Goal: Task Accomplishment & Management: Use online tool/utility

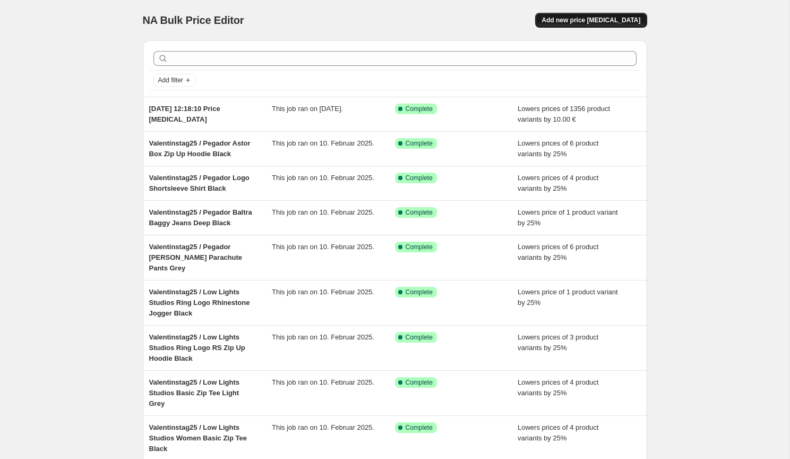
click at [576, 19] on span "Add new price [MEDICAL_DATA]" at bounding box center [590, 20] width 99 height 8
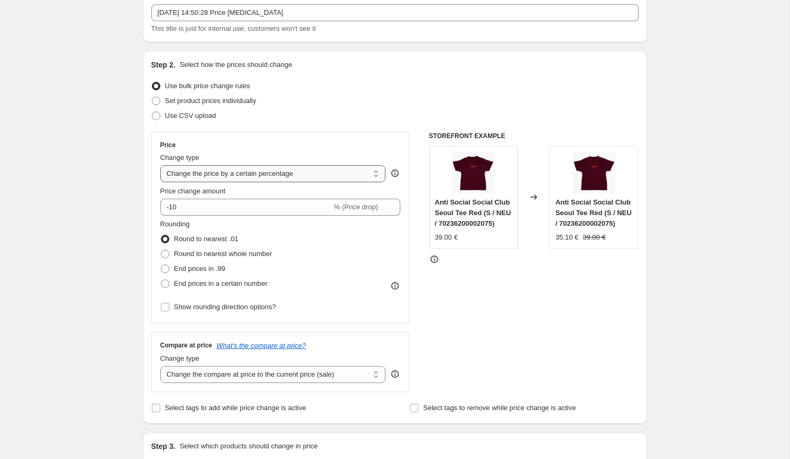
scroll to position [65, 0]
select select "by"
type input "-10.00"
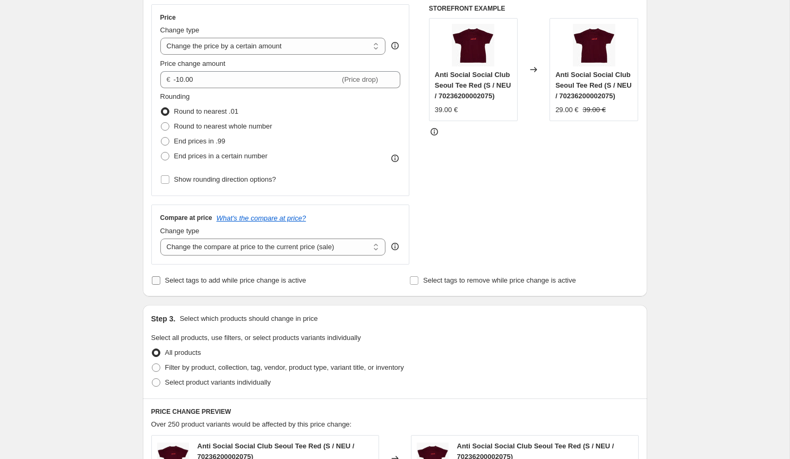
scroll to position [190, 0]
select select "no_change"
click at [166, 140] on span at bounding box center [165, 142] width 8 height 8
click at [161, 139] on input "End prices in .99" at bounding box center [161, 138] width 1 height 1
radio input "true"
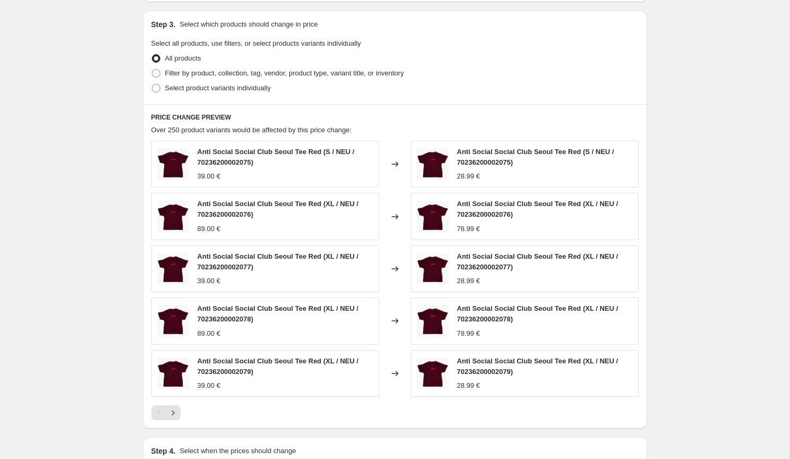
scroll to position [485, 0]
click at [160, 75] on span at bounding box center [156, 74] width 8 height 8
click at [152, 70] on input "Filter by product, collection, tag, vendor, product type, variant title, or inv…" at bounding box center [152, 70] width 1 height 1
radio input "true"
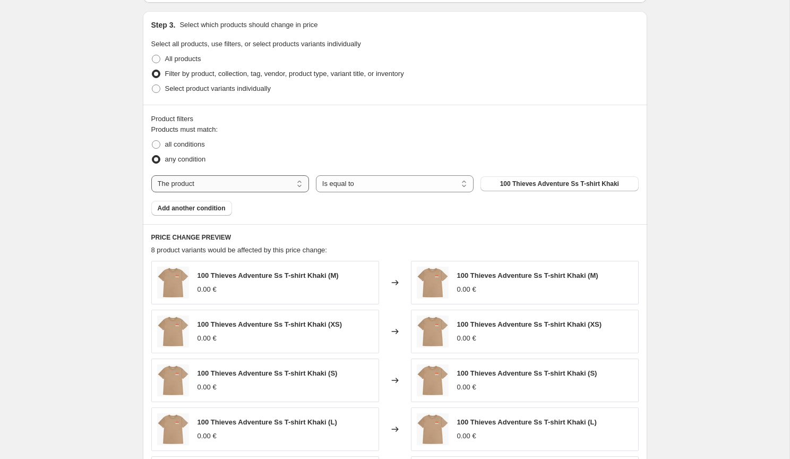
select select "tag"
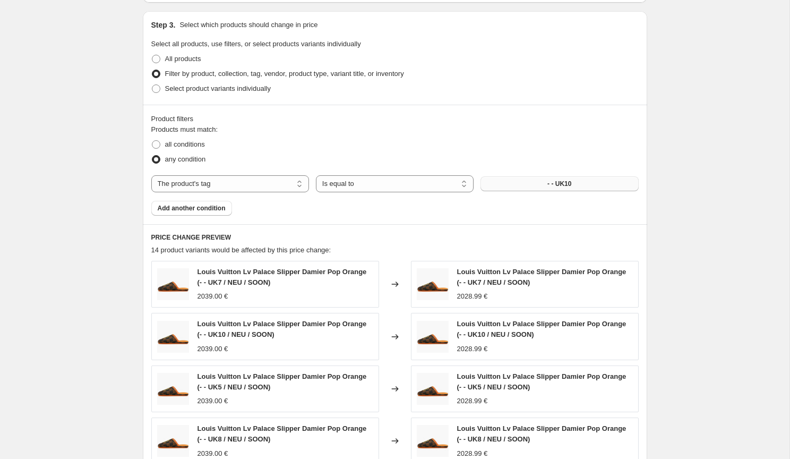
click at [526, 184] on button "- - UK10" at bounding box center [559, 183] width 158 height 15
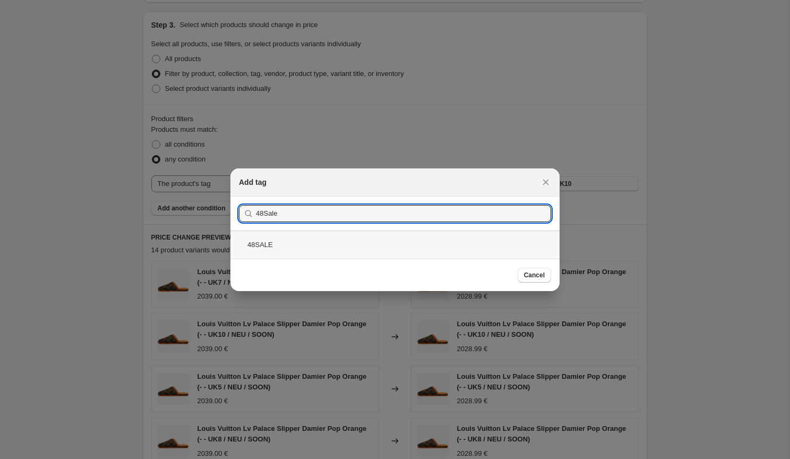
type input "48Sale"
click at [338, 241] on div "48SALE" at bounding box center [394, 244] width 329 height 28
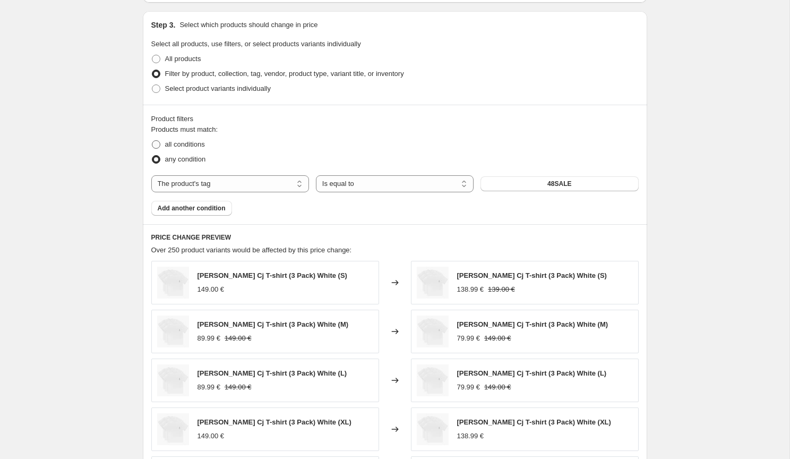
click at [186, 144] on span "all conditions" at bounding box center [185, 144] width 40 height 8
click at [152, 141] on input "all conditions" at bounding box center [152, 140] width 1 height 1
radio input "true"
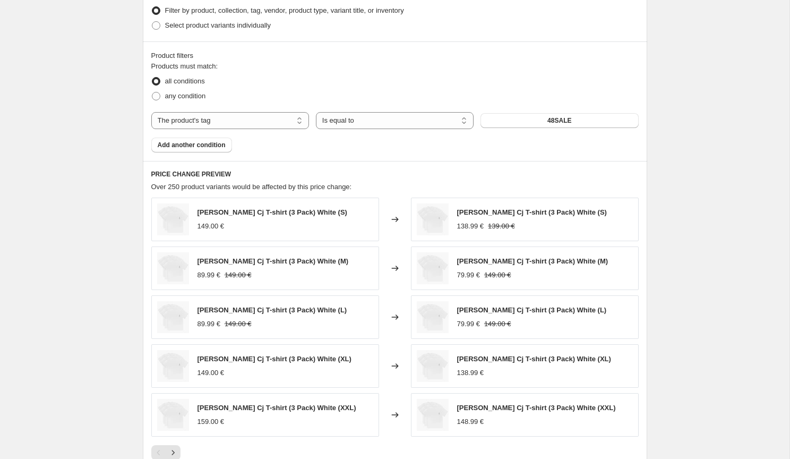
scroll to position [551, 0]
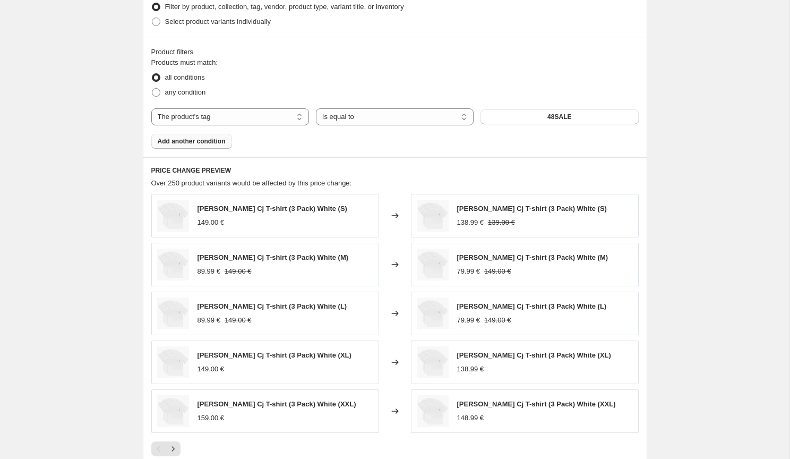
click at [200, 143] on span "Add another condition" at bounding box center [192, 141] width 68 height 8
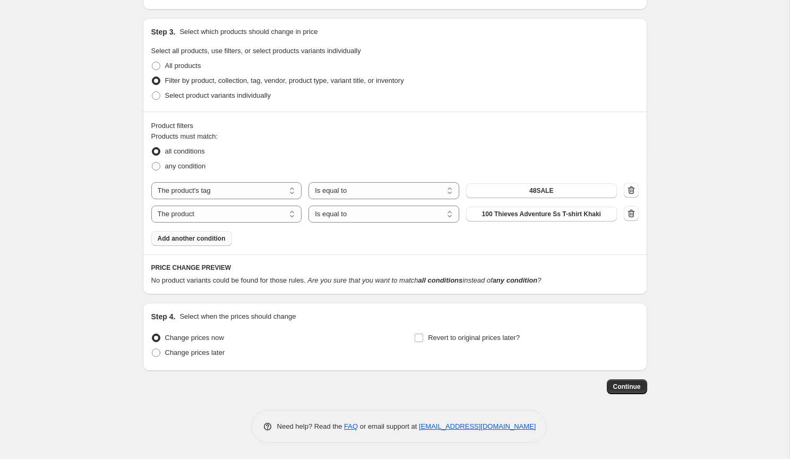
scroll to position [478, 0]
select select "inventory_quantity"
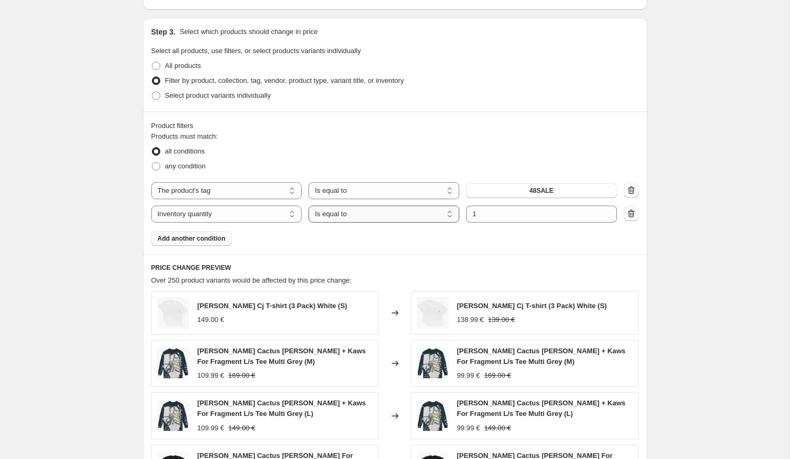
select select ">"
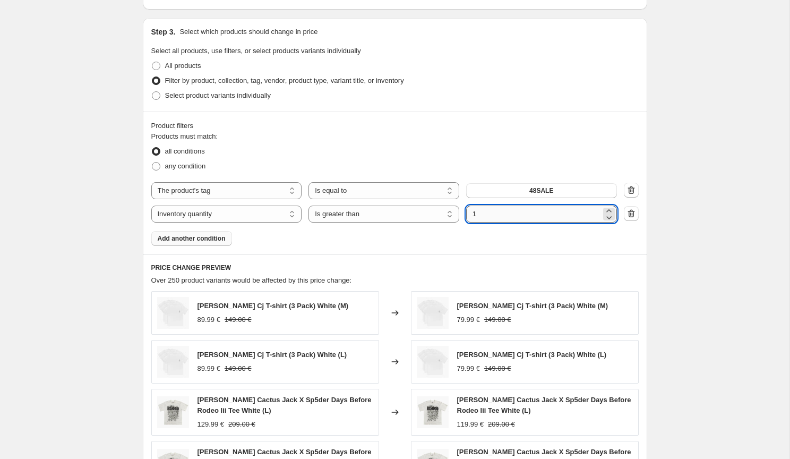
click at [500, 214] on input "1" at bounding box center [533, 213] width 135 height 17
type input "0"
click at [486, 227] on div "Products must match: all conditions any condition The product The product's col…" at bounding box center [394, 188] width 487 height 115
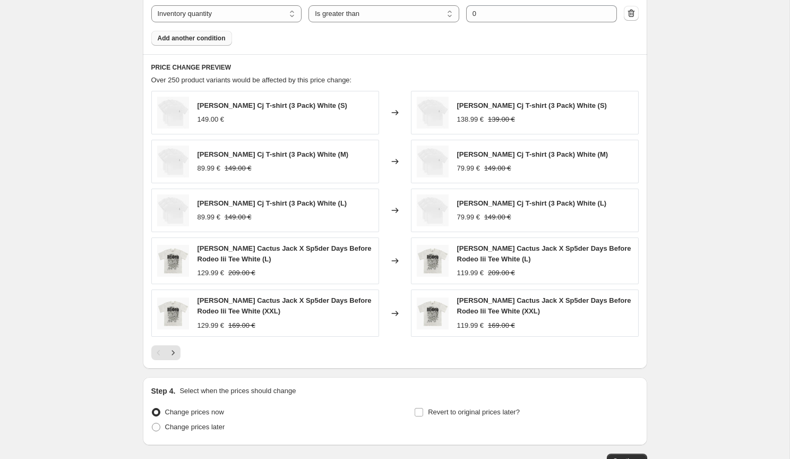
scroll to position [710, 0]
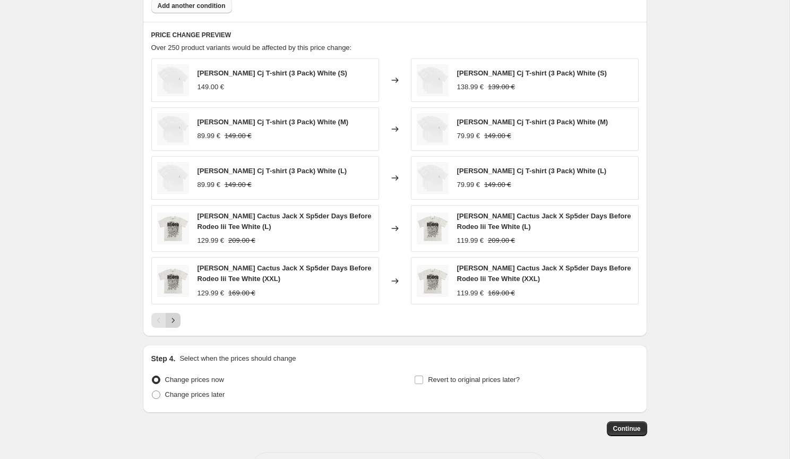
click at [174, 318] on icon "Next" at bounding box center [173, 320] width 11 height 11
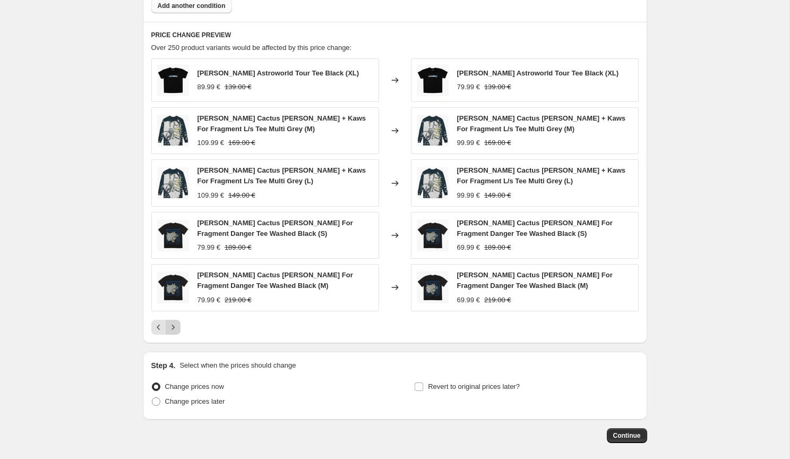
click at [173, 322] on button "Next" at bounding box center [173, 327] width 15 height 15
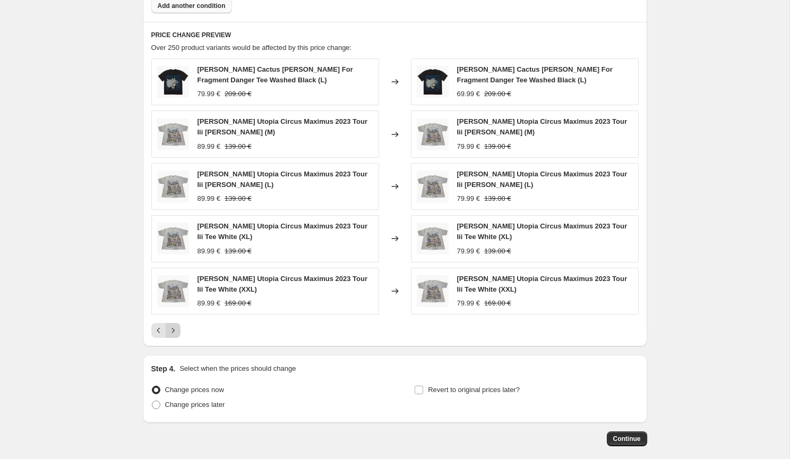
click at [171, 330] on icon "Next" at bounding box center [173, 330] width 11 height 11
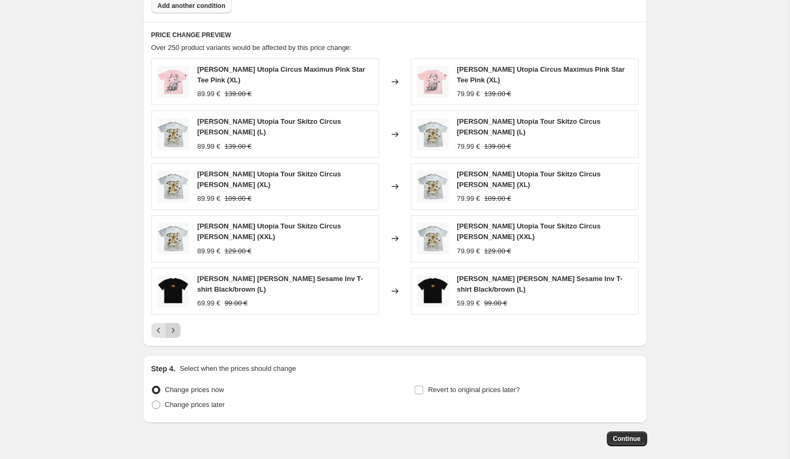
click at [171, 330] on icon "Next" at bounding box center [173, 330] width 11 height 11
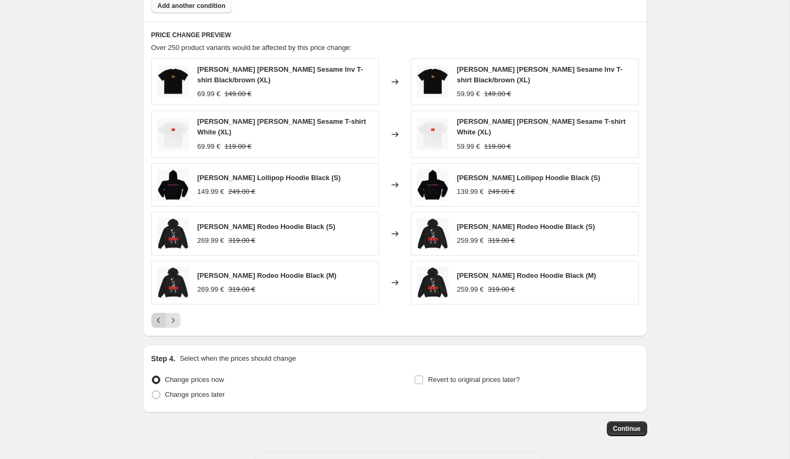
click at [157, 320] on icon "Previous" at bounding box center [158, 320] width 11 height 11
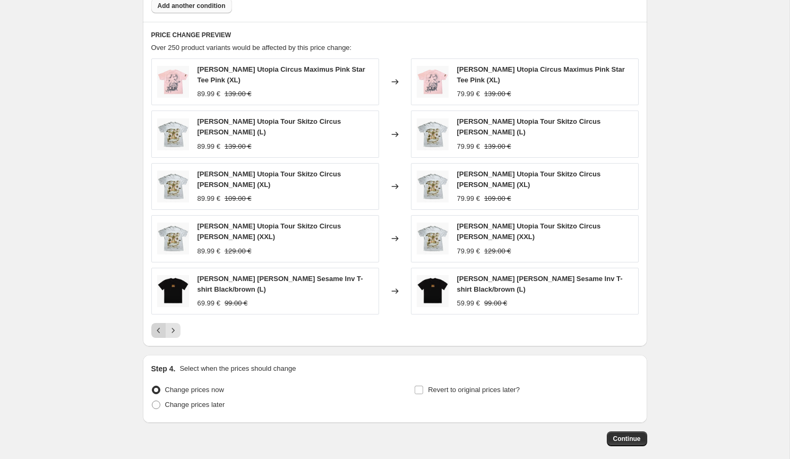
click at [157, 327] on icon "Previous" at bounding box center [158, 330] width 11 height 11
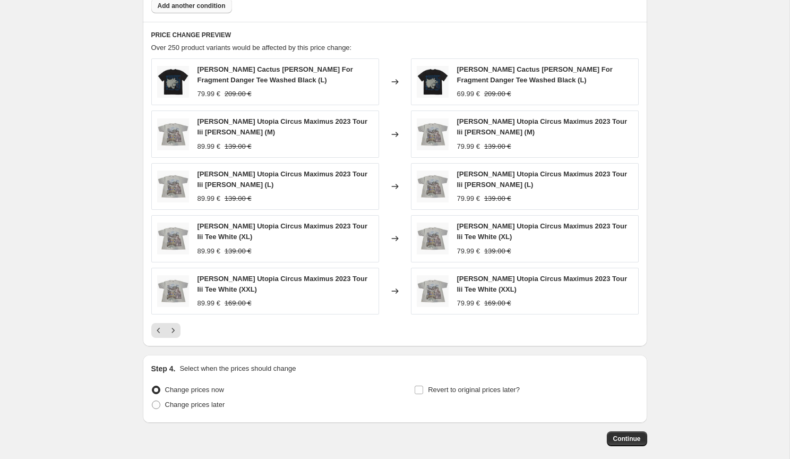
click at [157, 327] on icon "Previous" at bounding box center [158, 330] width 11 height 11
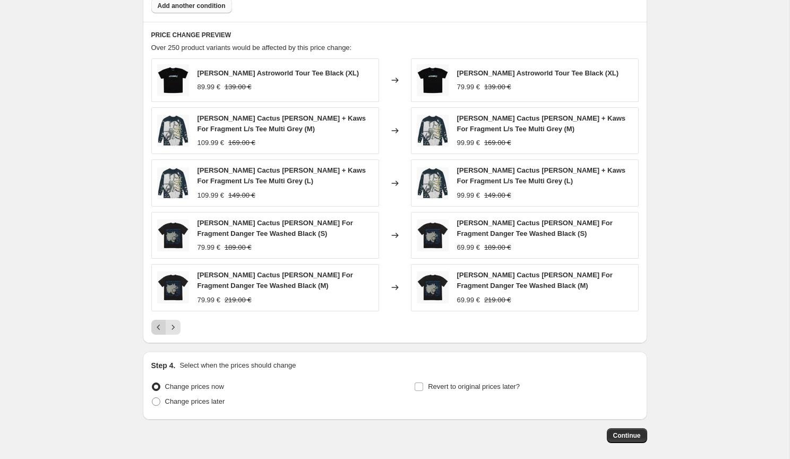
click at [157, 327] on icon "Previous" at bounding box center [158, 327] width 11 height 11
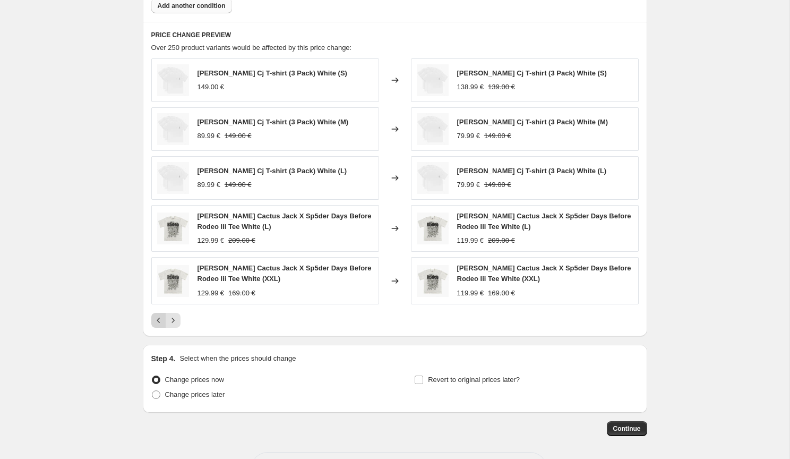
click at [157, 327] on div "Pagination" at bounding box center [158, 320] width 15 height 15
click at [174, 322] on icon "Next" at bounding box center [173, 320] width 11 height 11
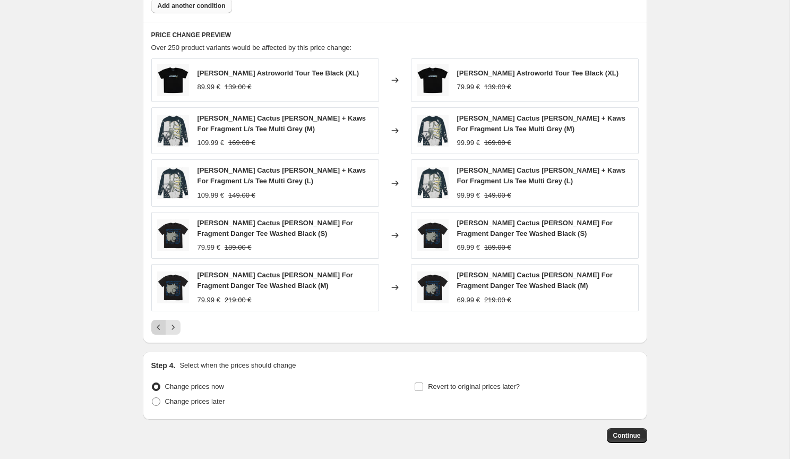
click at [155, 326] on icon "Previous" at bounding box center [158, 327] width 11 height 11
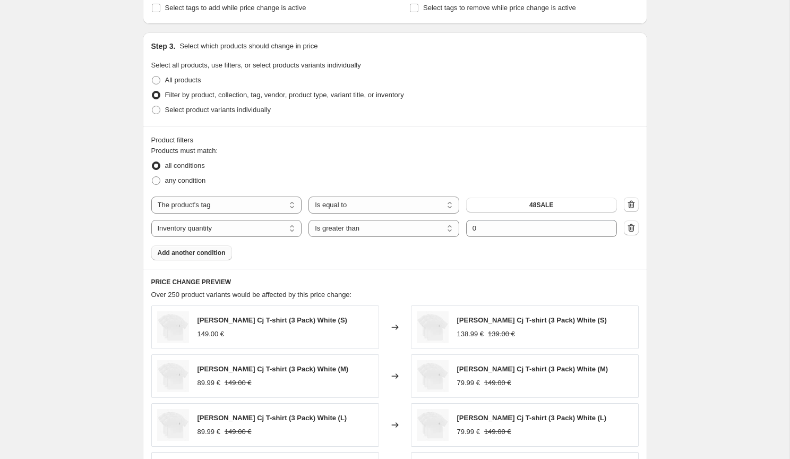
scroll to position [454, 0]
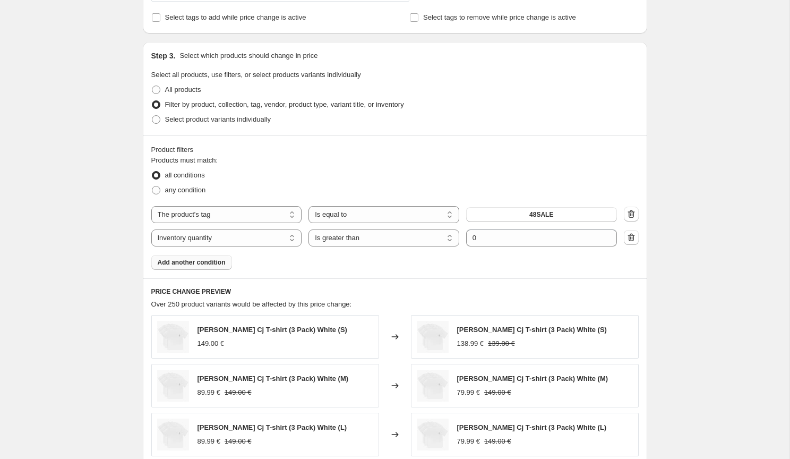
click at [198, 265] on span "Add another condition" at bounding box center [192, 262] width 68 height 8
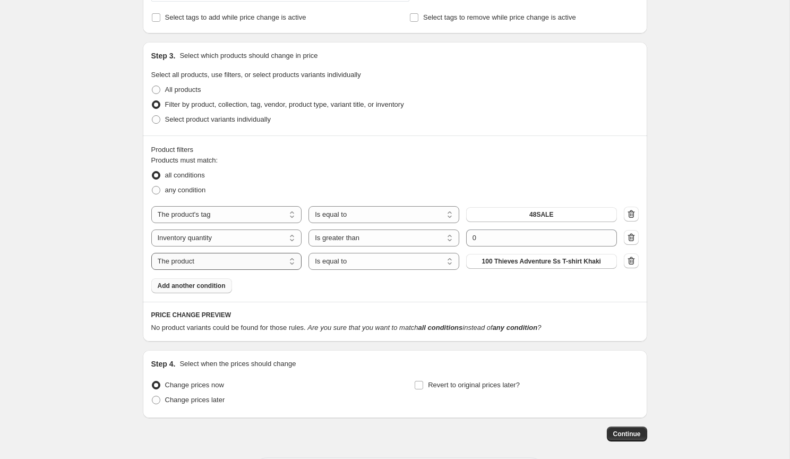
select select "title"
click at [491, 265] on input "Default Title" at bounding box center [541, 261] width 151 height 17
click at [491, 265] on input "Default Titleadida" at bounding box center [541, 261] width 151 height 17
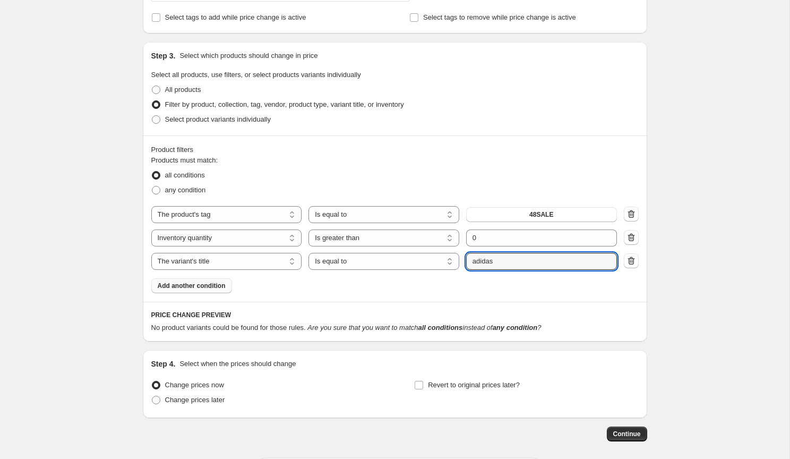
type input "adidas"
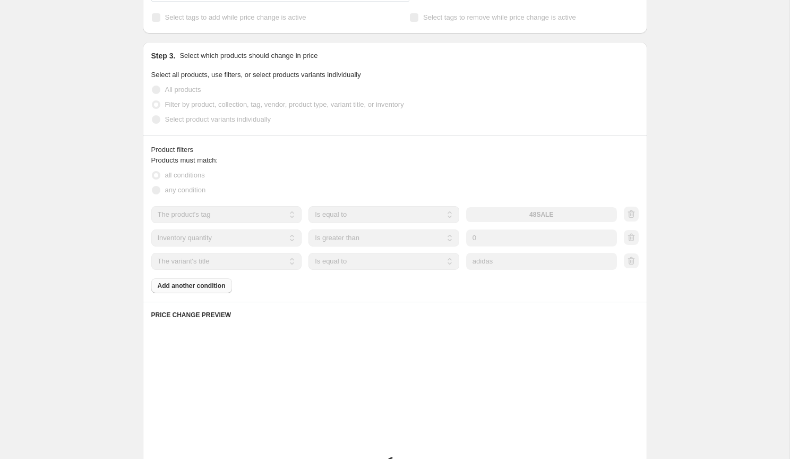
click at [460, 295] on div "Product filters Products must match: all conditions any condition The product T…" at bounding box center [395, 218] width 504 height 166
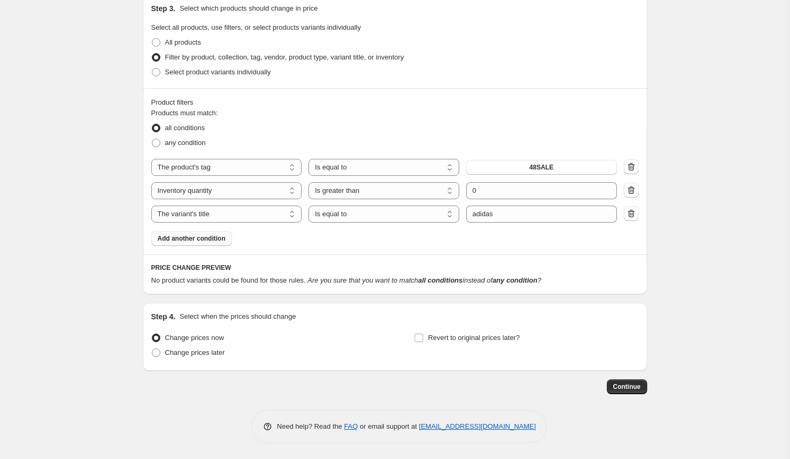
scroll to position [501, 0]
select select "vendor"
click at [532, 213] on span "100 Thieves" at bounding box center [541, 214] width 36 height 8
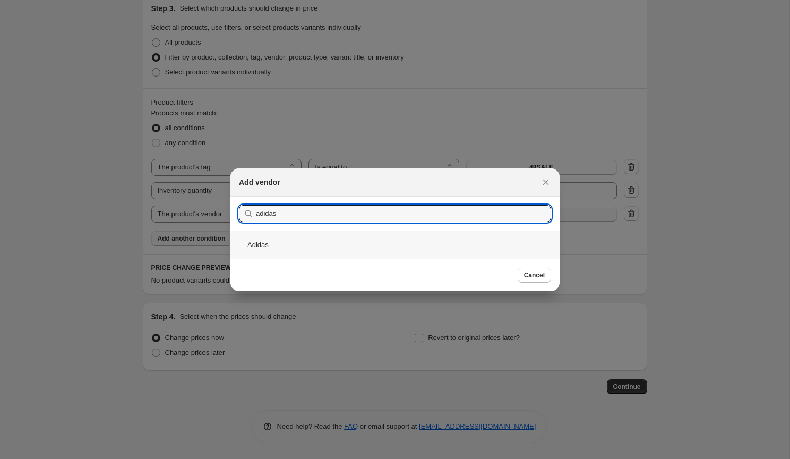
type input "adidas"
click at [449, 237] on div "Adidas" at bounding box center [394, 244] width 329 height 28
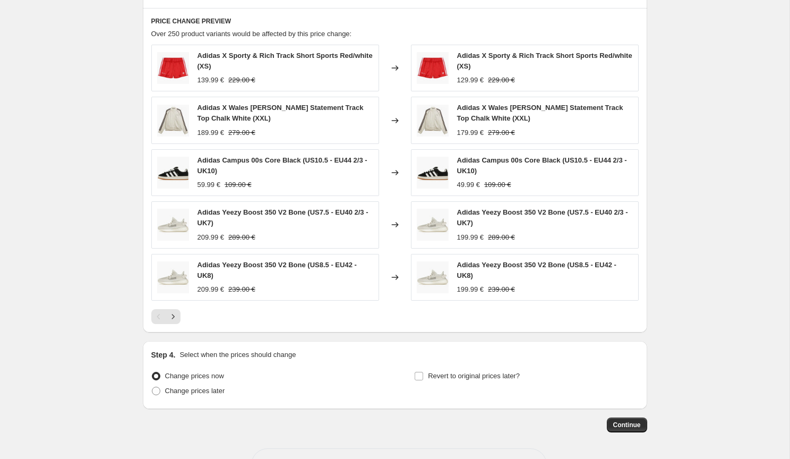
scroll to position [750, 0]
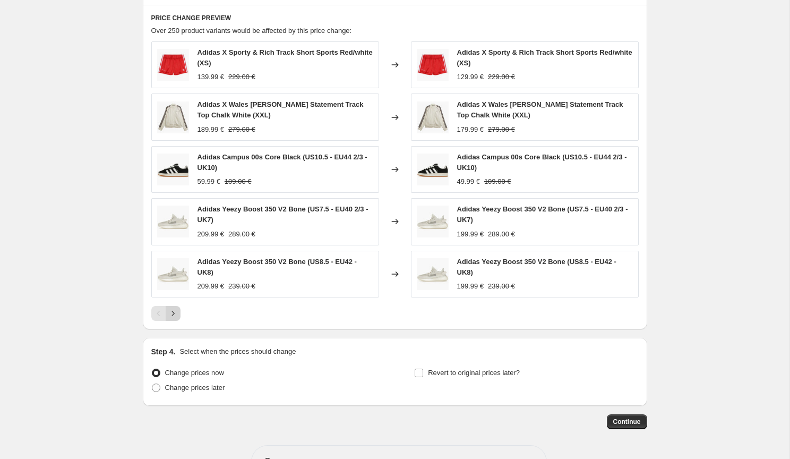
click at [175, 308] on button "Next" at bounding box center [173, 313] width 15 height 15
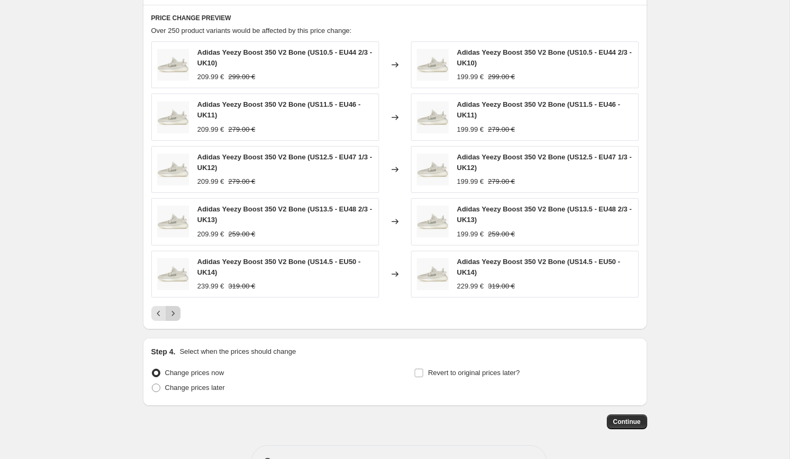
click at [170, 314] on icon "Next" at bounding box center [173, 313] width 11 height 11
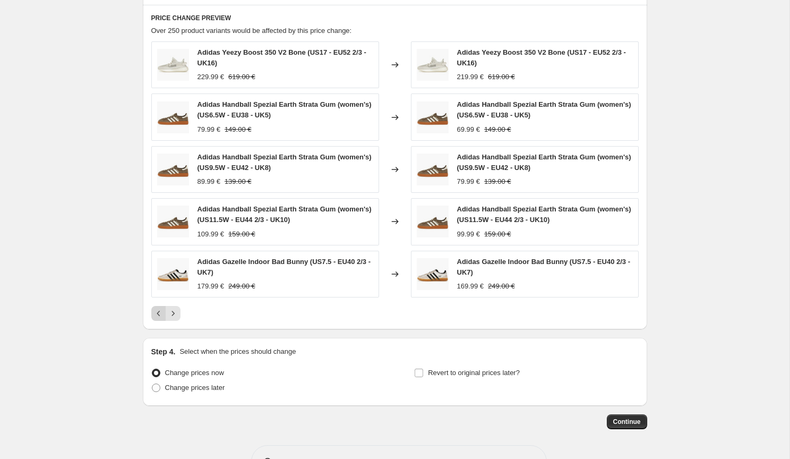
click at [157, 315] on icon "Previous" at bounding box center [158, 313] width 11 height 11
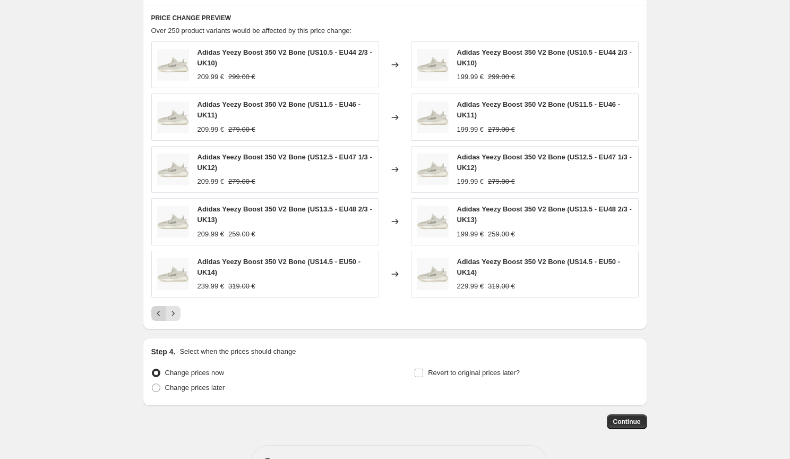
click at [158, 312] on icon "Previous" at bounding box center [158, 313] width 11 height 11
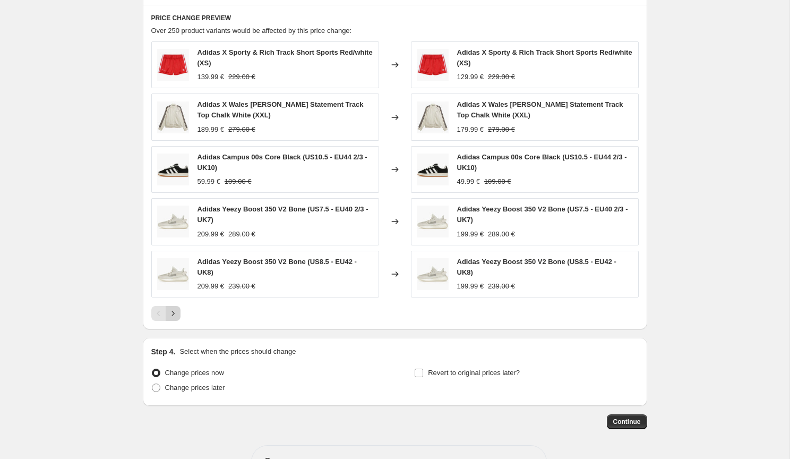
click at [177, 313] on icon "Next" at bounding box center [173, 313] width 11 height 11
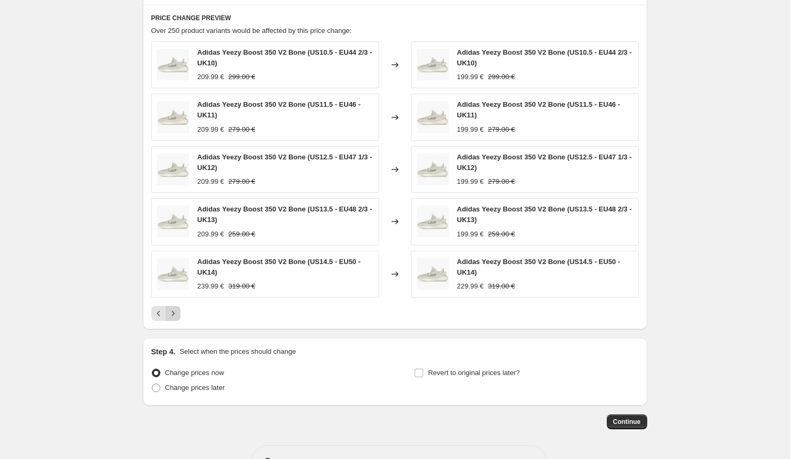
click at [176, 314] on icon "Next" at bounding box center [173, 313] width 11 height 11
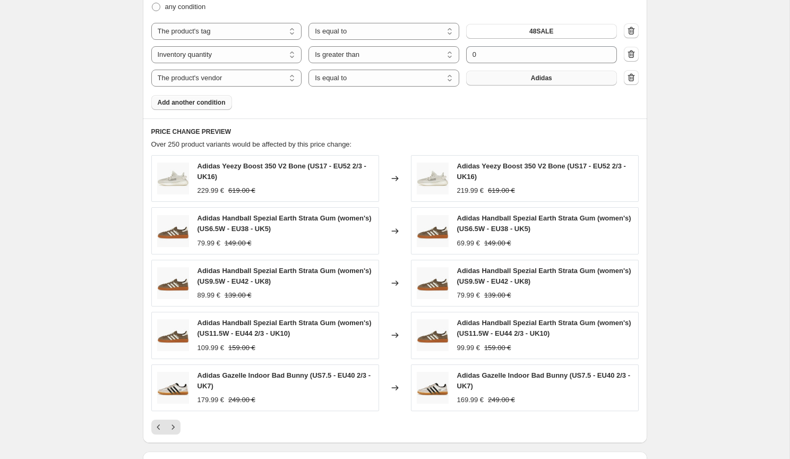
scroll to position [632, 0]
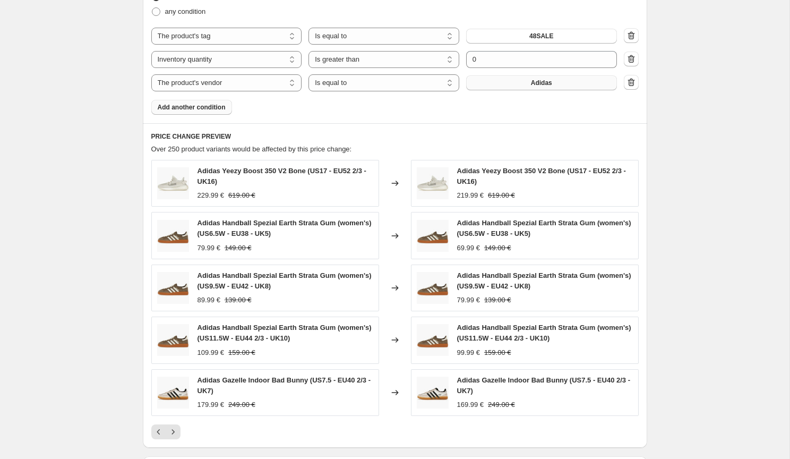
click at [201, 108] on span "Add another condition" at bounding box center [192, 107] width 68 height 8
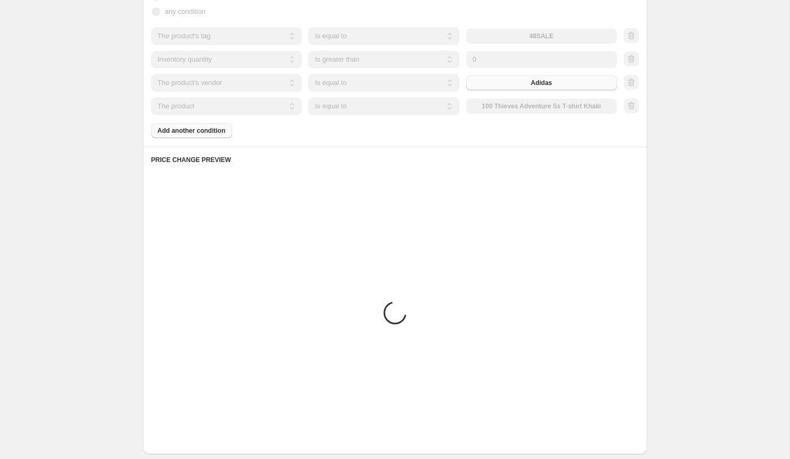
scroll to position [524, 0]
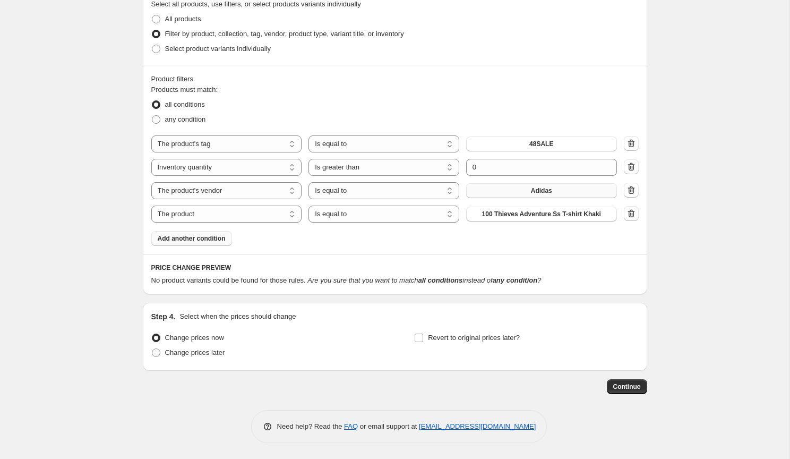
click at [253, 204] on div "The product The product's collection The product's tag The product's vendor The…" at bounding box center [394, 178] width 487 height 87
select select "title"
select select "not_equal"
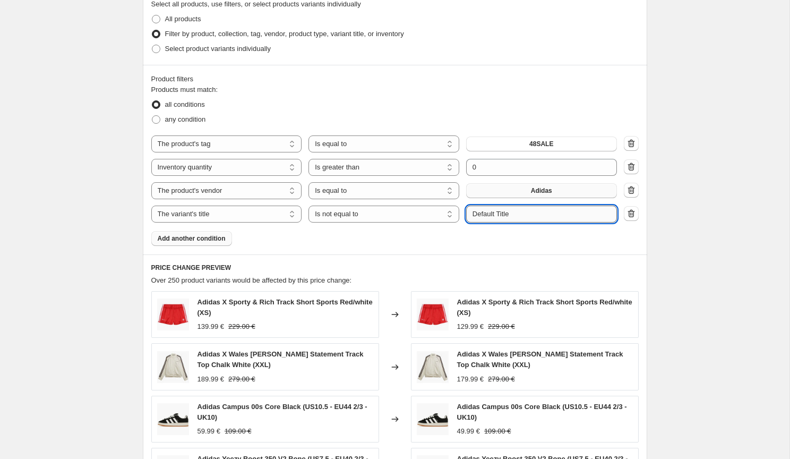
click at [485, 218] on input "Default Title" at bounding box center [541, 213] width 151 height 17
type input "yeezy"
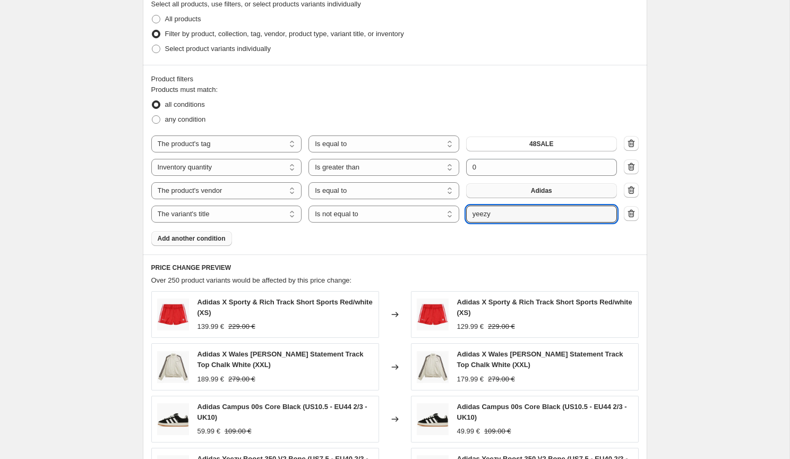
click at [453, 240] on div "Products must match: all conditions any condition The product The product's col…" at bounding box center [394, 164] width 487 height 161
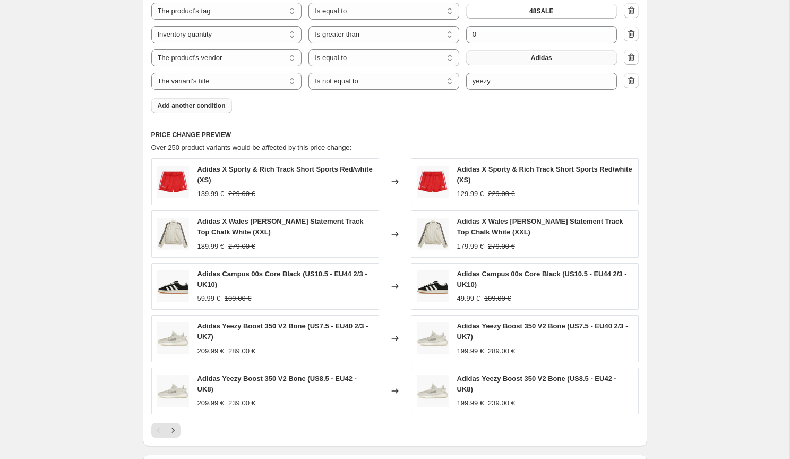
scroll to position [637, 0]
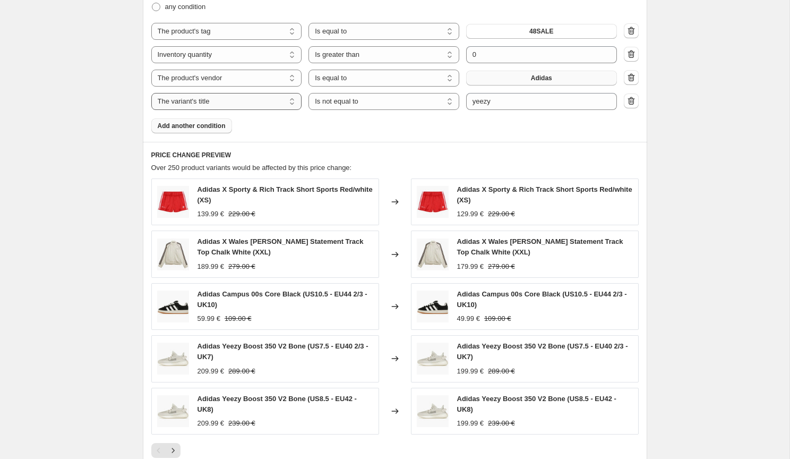
select select "product"
click at [627, 101] on icon "button" at bounding box center [631, 101] width 11 height 11
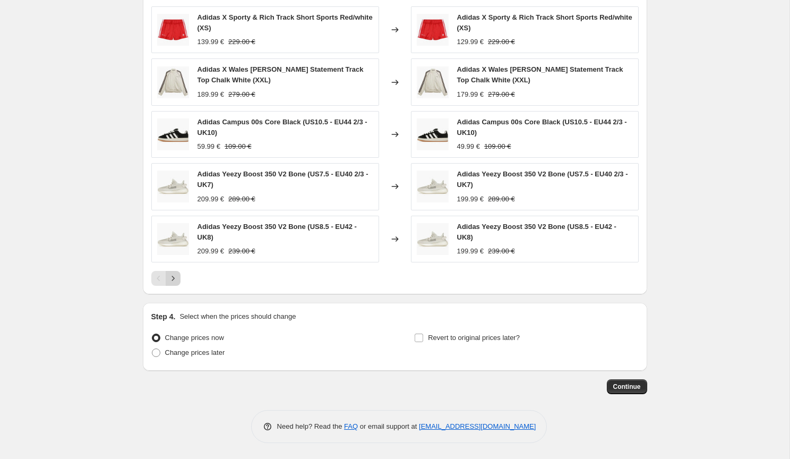
click at [172, 278] on icon "Next" at bounding box center [173, 278] width 11 height 11
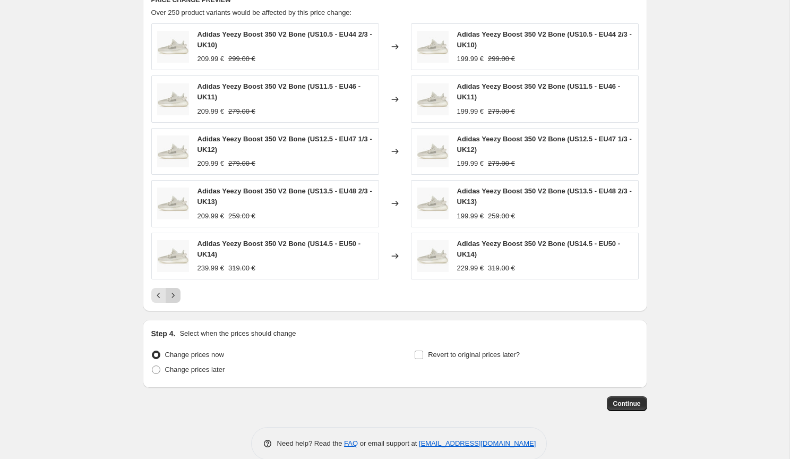
click at [170, 291] on icon "Next" at bounding box center [173, 295] width 11 height 11
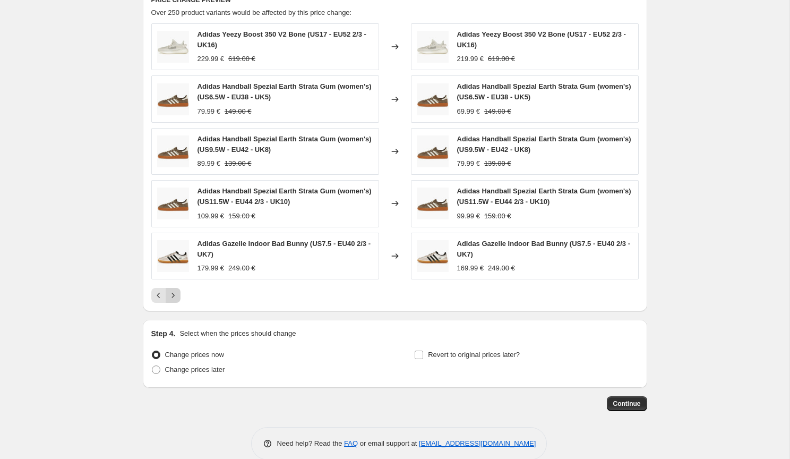
click at [172, 292] on icon "Next" at bounding box center [173, 295] width 11 height 11
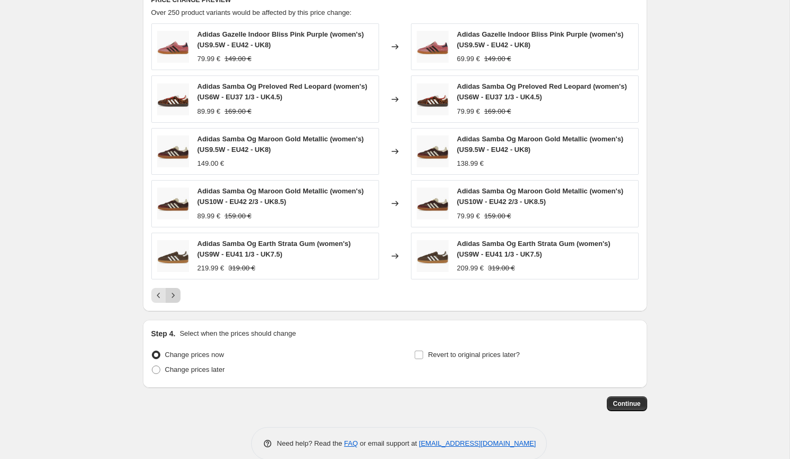
click at [172, 292] on icon "Next" at bounding box center [173, 295] width 11 height 11
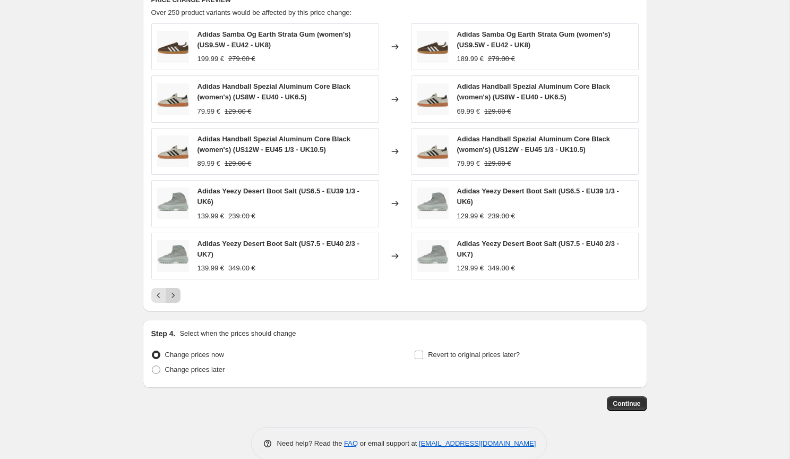
click at [172, 292] on icon "Next" at bounding box center [173, 295] width 11 height 11
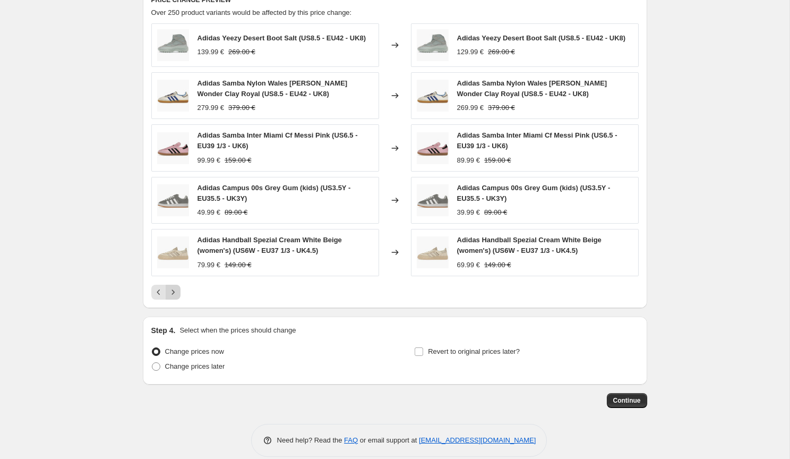
click at [172, 293] on icon "Next" at bounding box center [173, 292] width 11 height 11
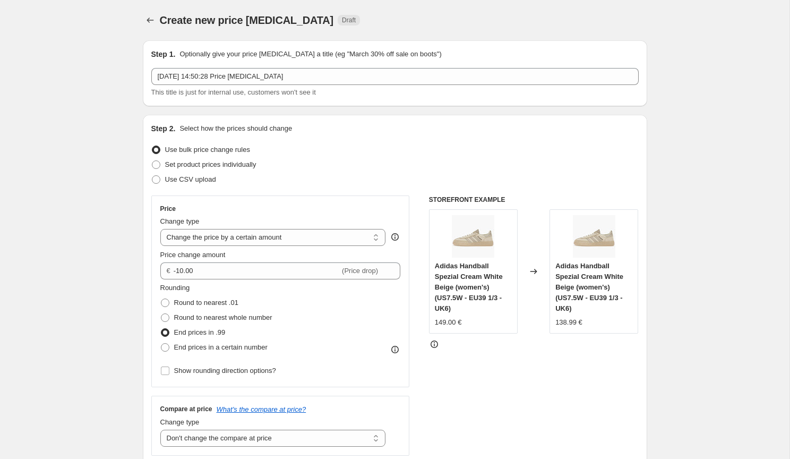
scroll to position [0, 0]
